Goal: Task Accomplishment & Management: Manage account settings

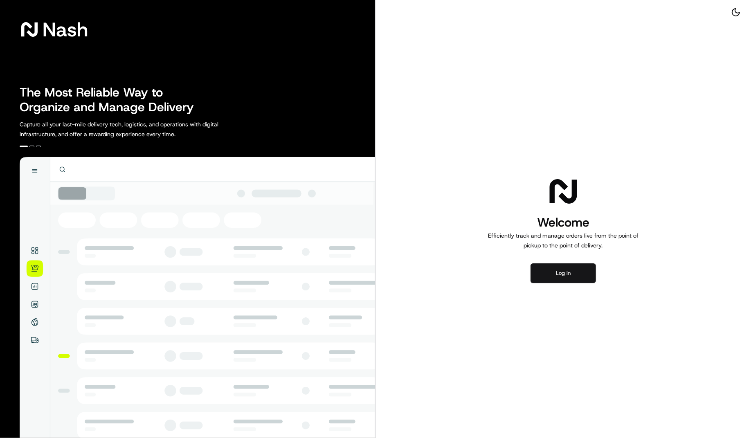
click at [561, 267] on button "Log in" at bounding box center [563, 274] width 65 height 20
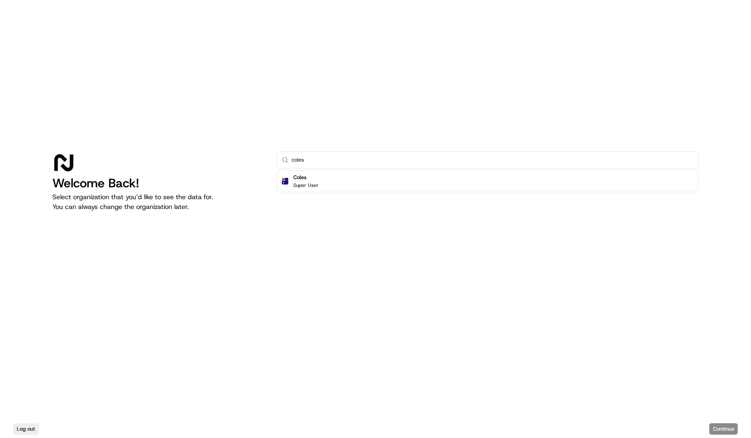
type input "coles"
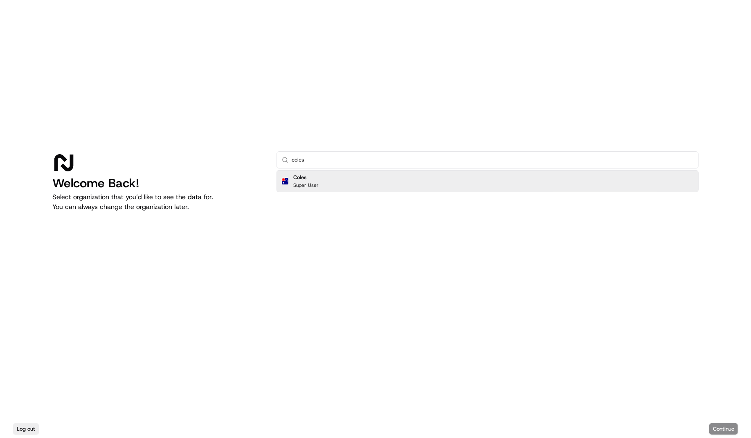
click at [327, 180] on div "Coles Super User" at bounding box center [488, 181] width 422 height 22
click at [718, 428] on button "Continue" at bounding box center [724, 429] width 29 height 11
